Goal: Information Seeking & Learning: Learn about a topic

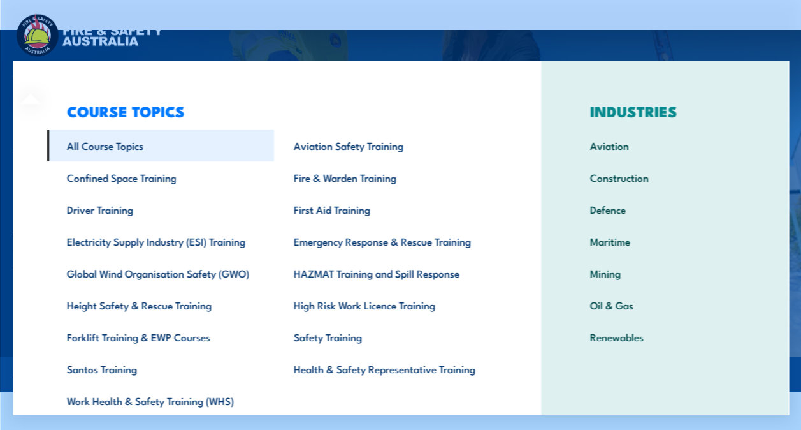
click at [153, 159] on link "All Course Topics" at bounding box center [160, 145] width 227 height 32
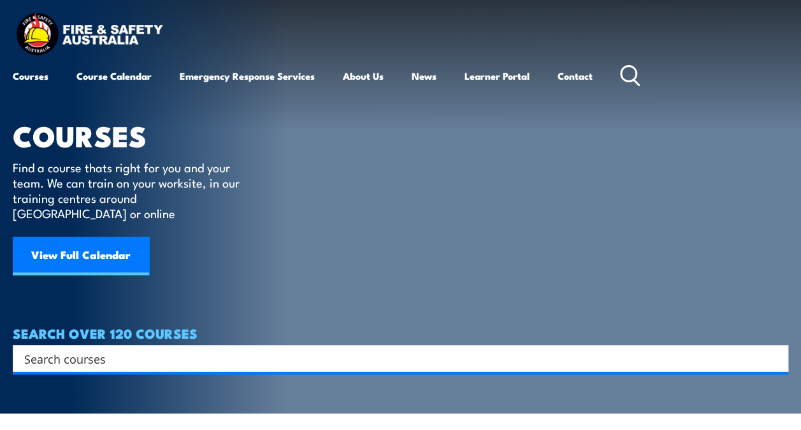
click at [108, 353] on div "Search" at bounding box center [401, 358] width 776 height 27
click at [112, 349] on input "Search input" at bounding box center [392, 358] width 736 height 19
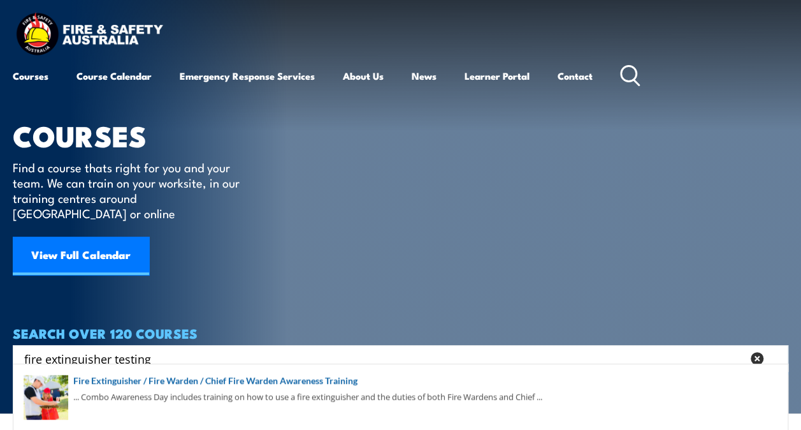
type input "fire extinguisher testing"
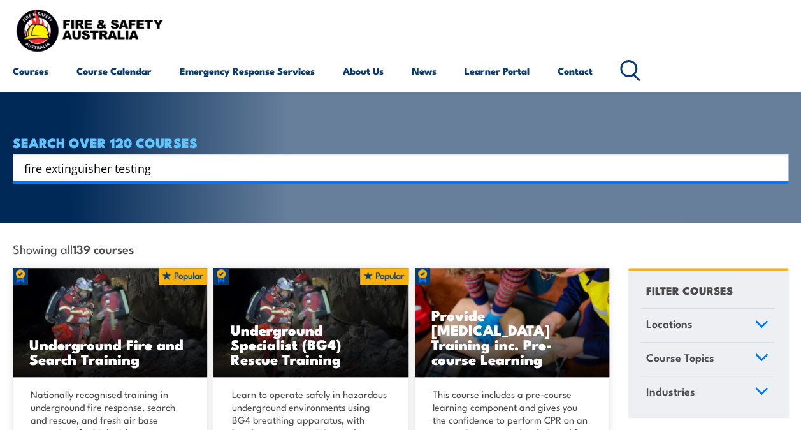
scroll to position [191, 0]
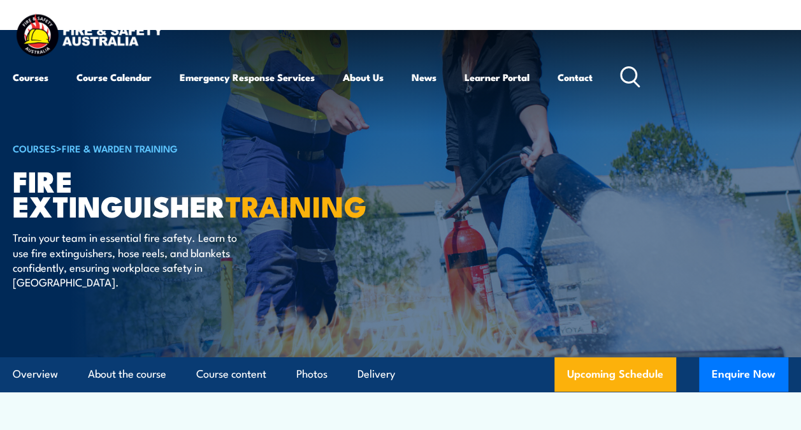
click at [629, 75] on icon at bounding box center [630, 76] width 20 height 21
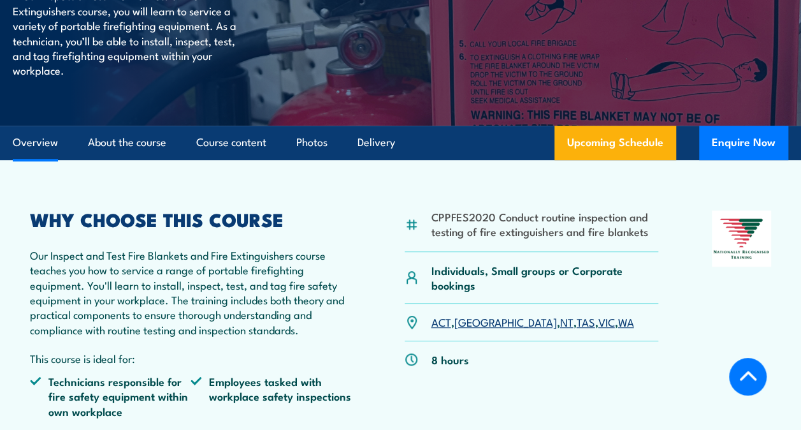
scroll to position [255, 0]
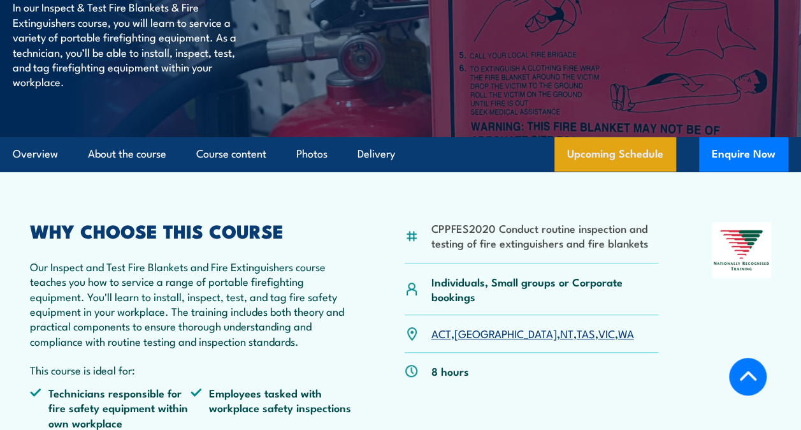
click at [640, 172] on link "Upcoming Schedule" at bounding box center [616, 154] width 122 height 34
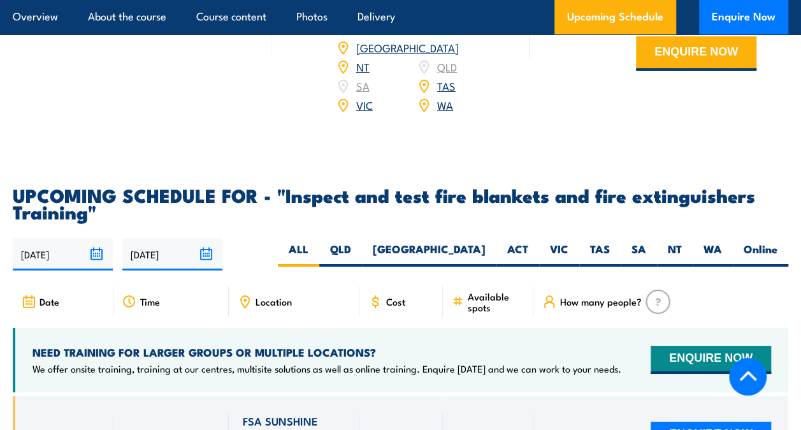
scroll to position [2330, 0]
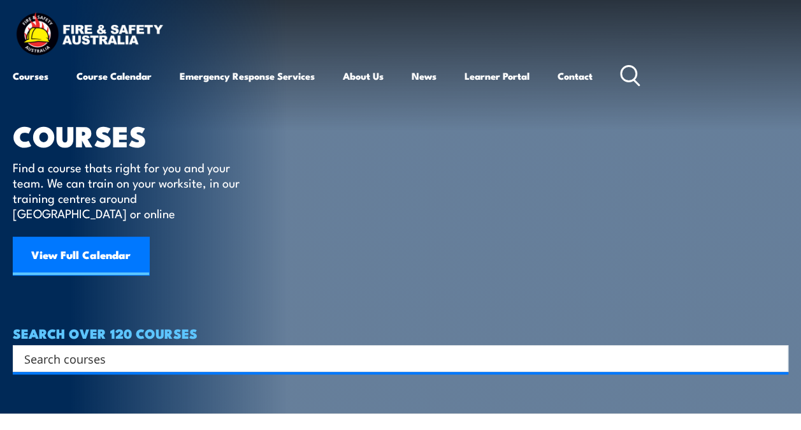
click at [173, 349] on input "Search input" at bounding box center [392, 358] width 736 height 19
type input "fire extinguisher test and tage"
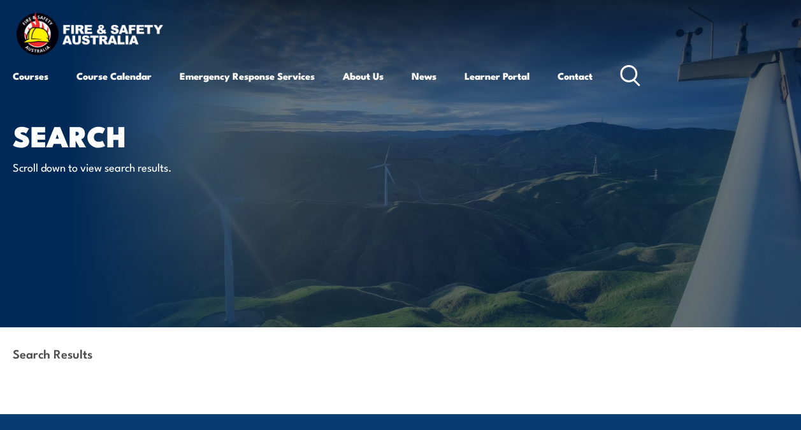
click at [133, 375] on div "Search Results" at bounding box center [401, 354] width 776 height 55
click at [68, 351] on strong "Search Results" at bounding box center [53, 352] width 80 height 17
click at [84, 351] on strong "Search Results" at bounding box center [53, 352] width 80 height 17
click at [636, 73] on circle at bounding box center [628, 73] width 15 height 15
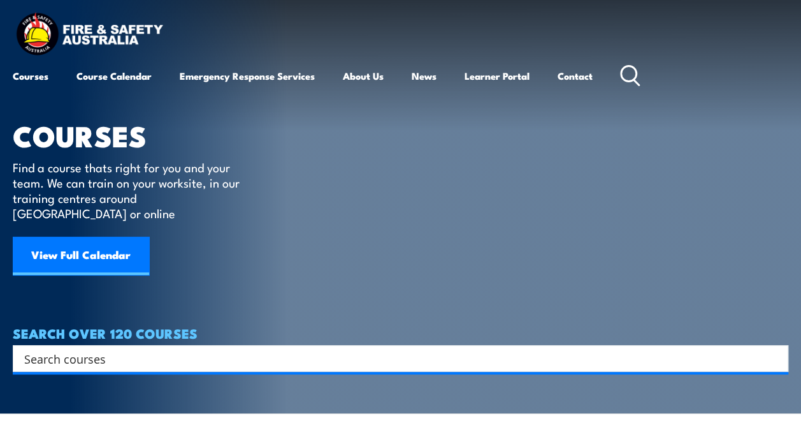
click at [122, 349] on input "Search input" at bounding box center [392, 358] width 736 height 19
type input "fire extinguisher test and tag"
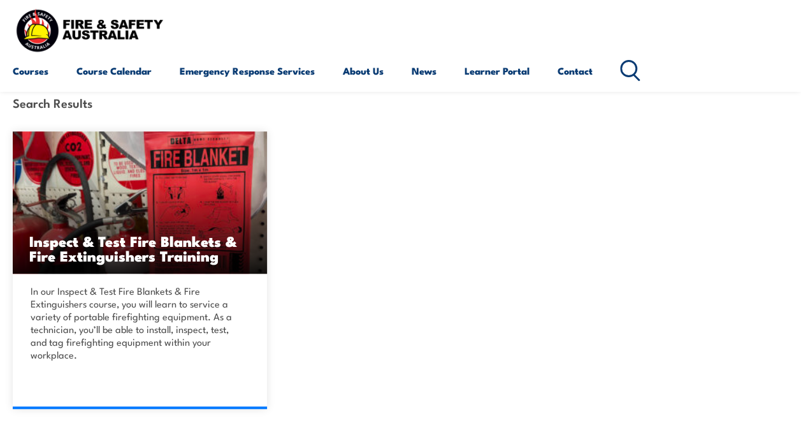
scroll to position [319, 0]
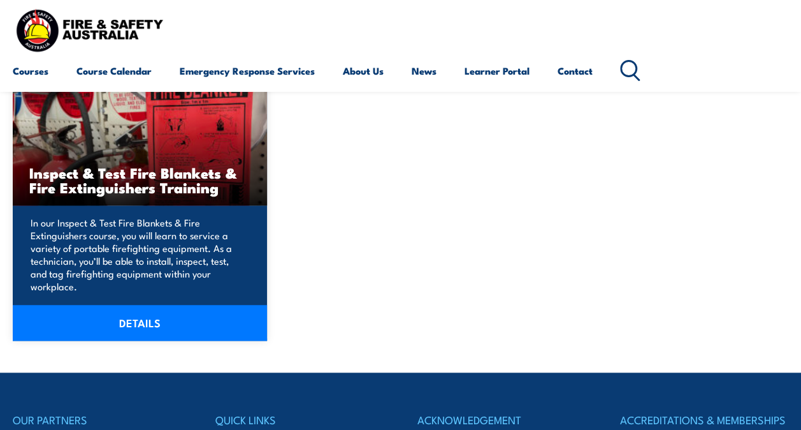
click at [140, 319] on link "DETAILS" at bounding box center [140, 323] width 254 height 36
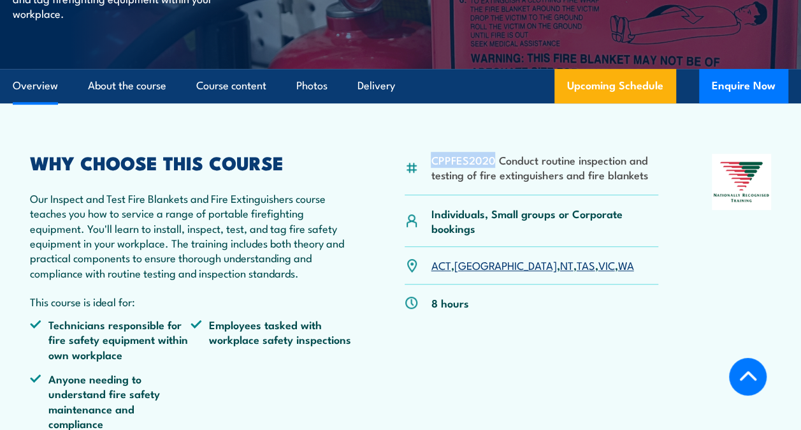
drag, startPoint x: 433, startPoint y: 184, endPoint x: 471, endPoint y: 195, distance: 39.3
click at [491, 182] on li "CPPFES2020 Conduct routine inspection and testing of fire extinguishers and fir…" at bounding box center [544, 167] width 227 height 30
drag, startPoint x: 471, startPoint y: 195, endPoint x: 454, endPoint y: 189, distance: 17.8
click at [454, 182] on li "CPPFES2020 Conduct routine inspection and testing of fire extinguishers and fir…" at bounding box center [544, 167] width 227 height 30
